Goal: Task Accomplishment & Management: Complete application form

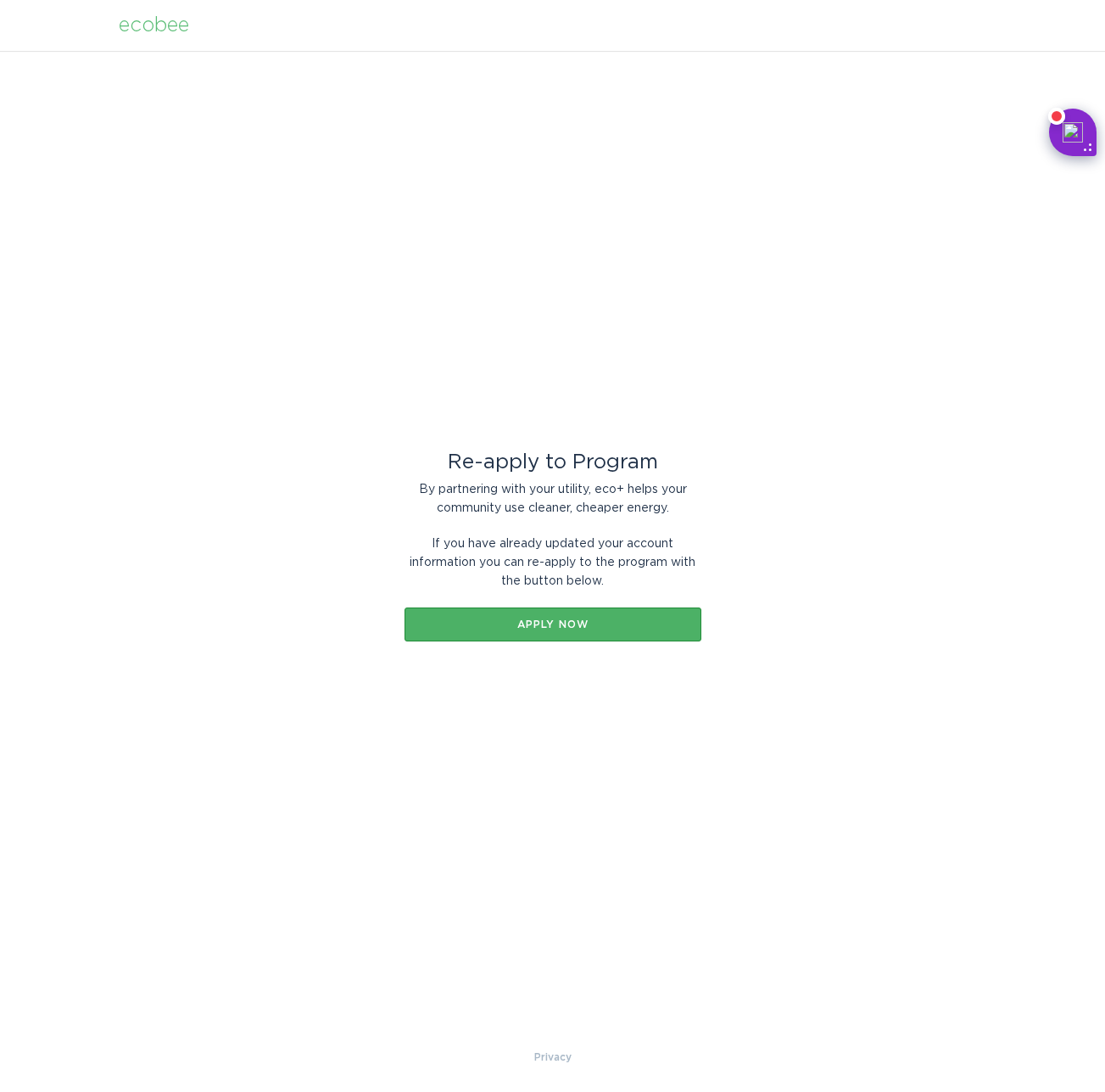
click at [577, 628] on div "Apply now" at bounding box center [552, 624] width 280 height 11
